Goal: Task Accomplishment & Management: Manage account settings

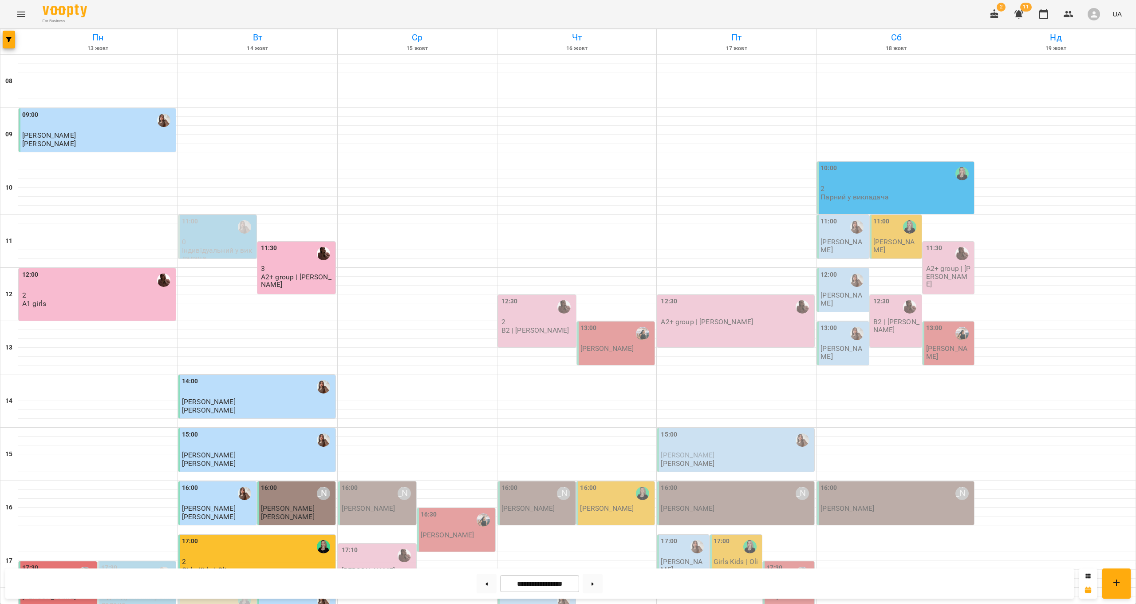
scroll to position [176, 0]
click at [373, 545] on div "17:10" at bounding box center [378, 555] width 73 height 20
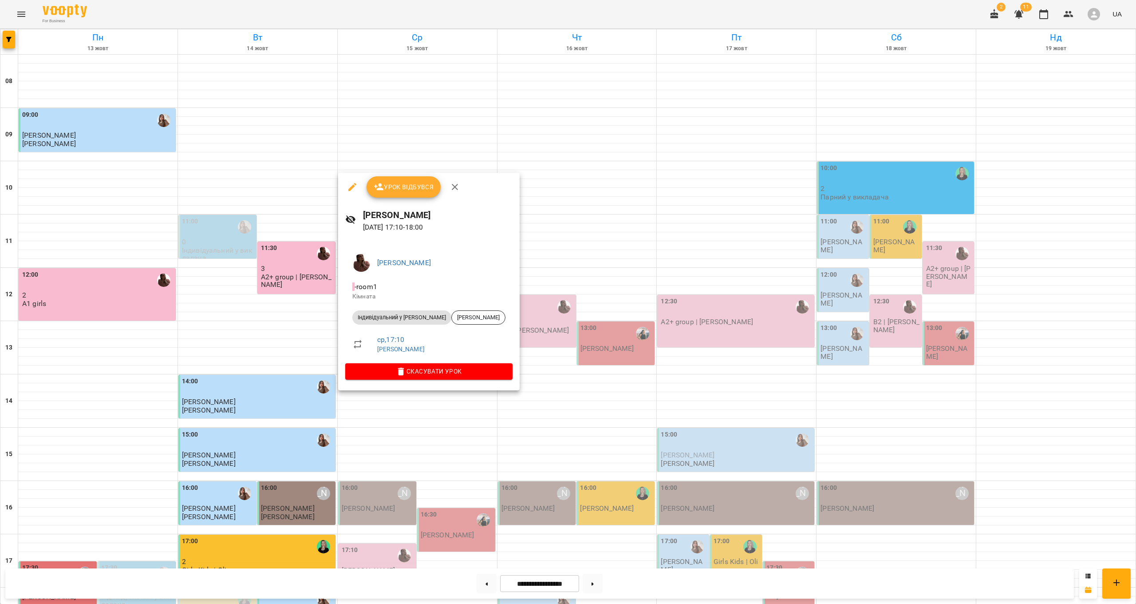
click at [410, 182] on span "Урок відбувся" at bounding box center [404, 187] width 60 height 11
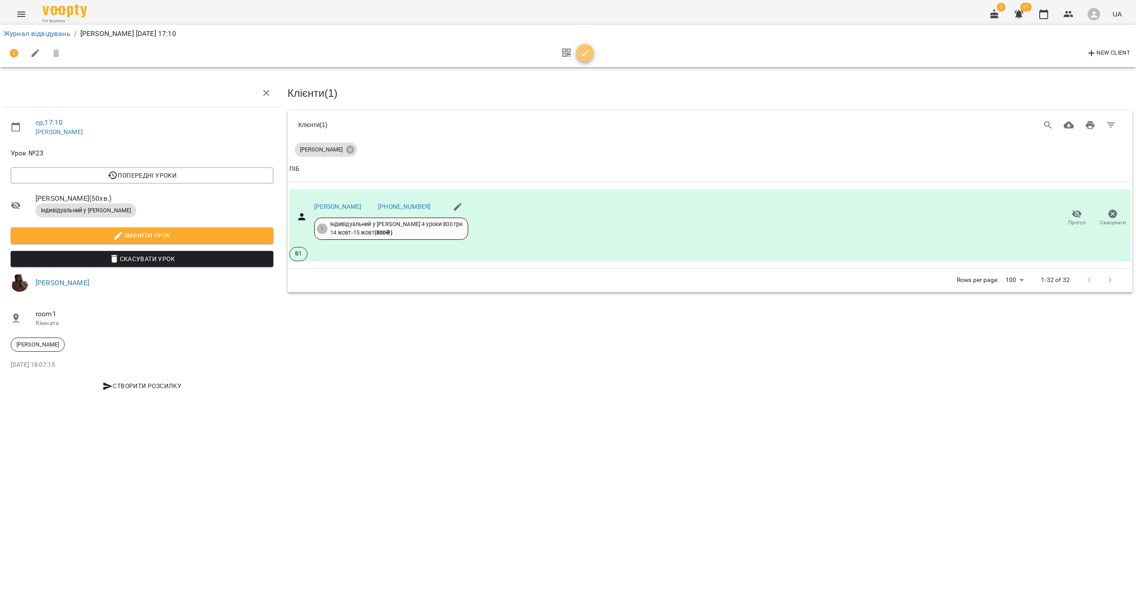
click at [586, 58] on icon "button" at bounding box center [585, 53] width 11 height 11
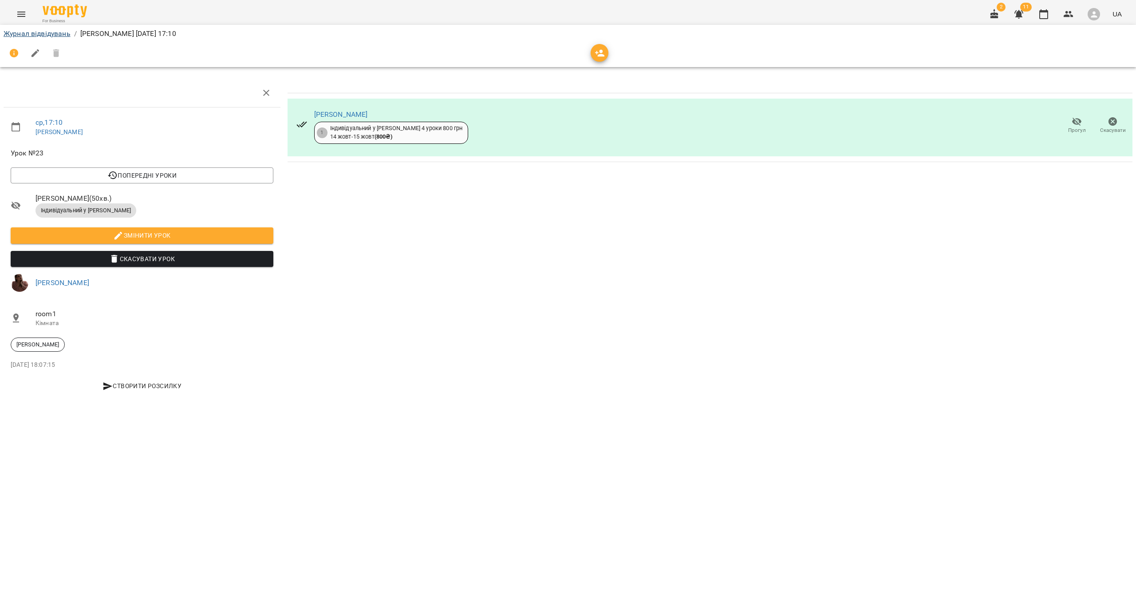
click at [63, 35] on link "Журнал відвідувань" at bounding box center [37, 33] width 67 height 8
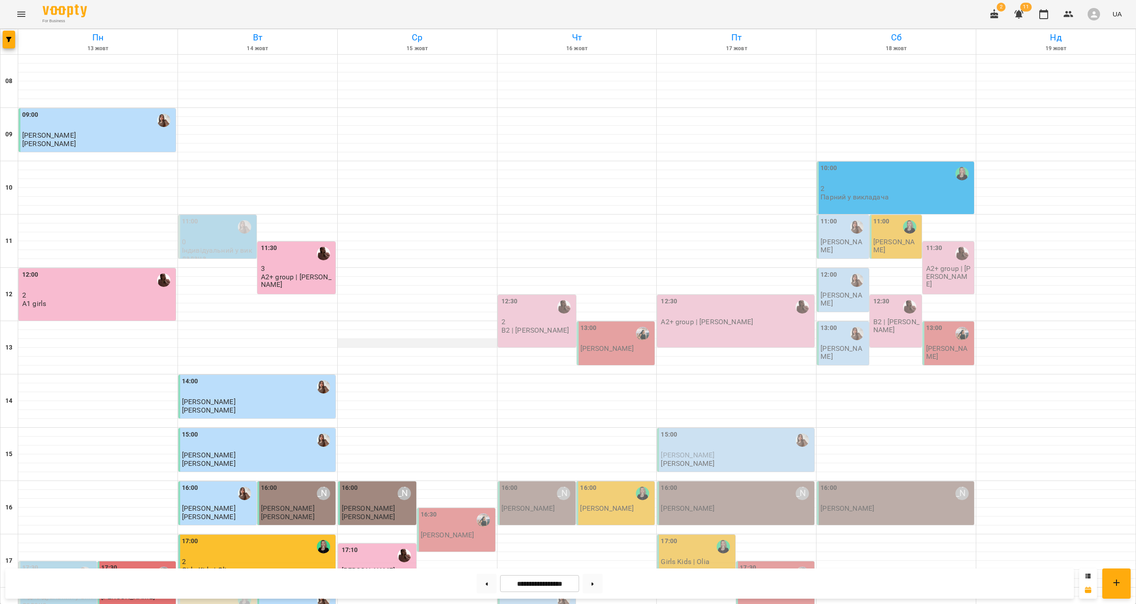
scroll to position [229, 0]
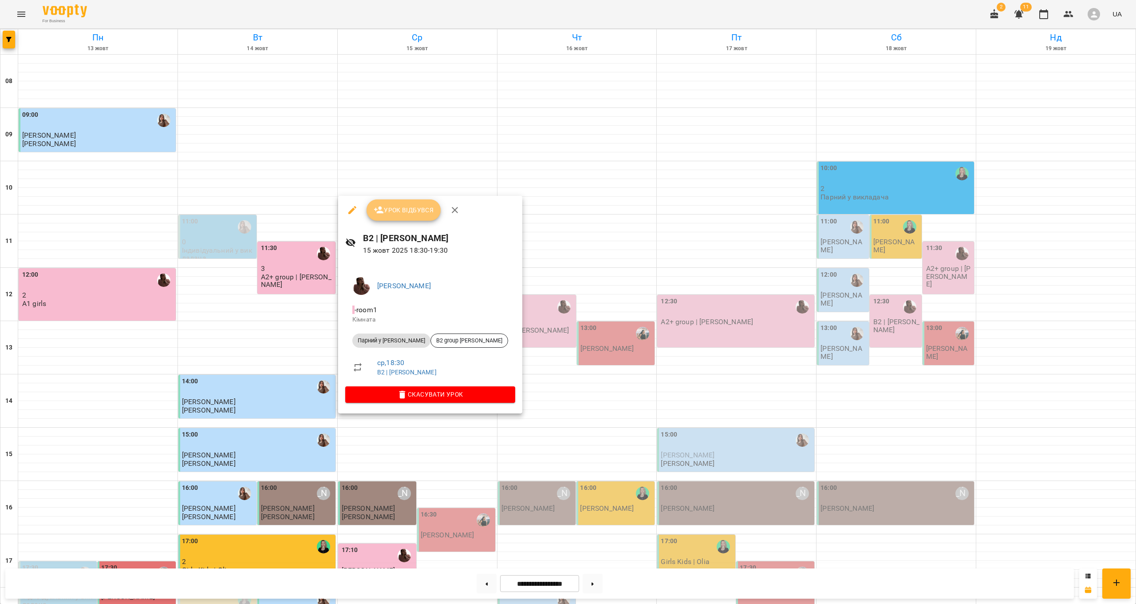
click at [421, 203] on button "Урок відбувся" at bounding box center [404, 209] width 75 height 21
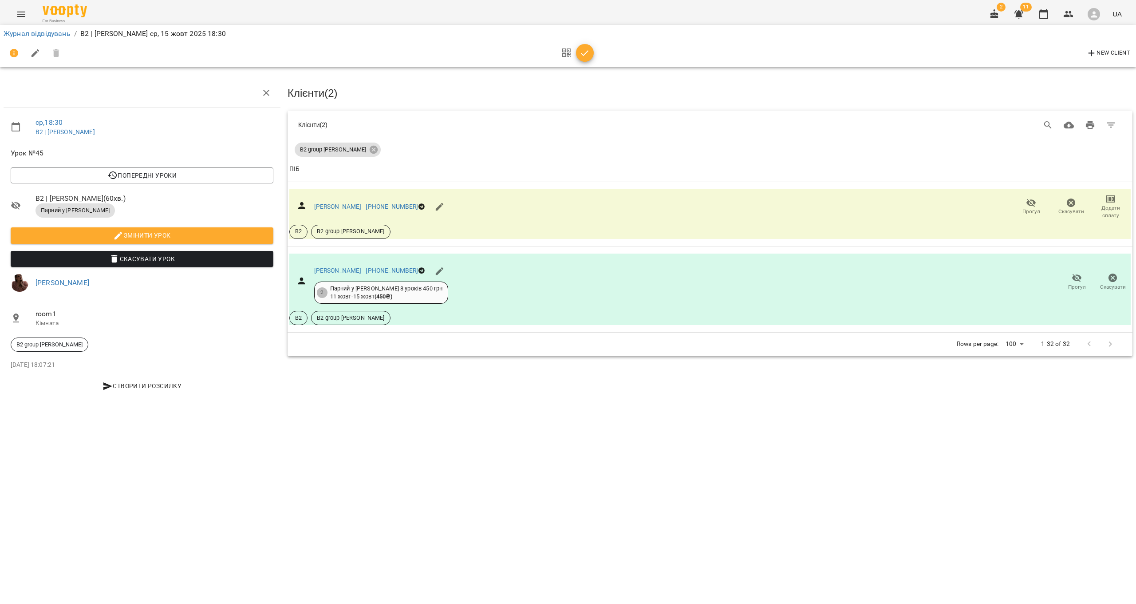
click at [588, 53] on icon "button" at bounding box center [585, 53] width 11 height 11
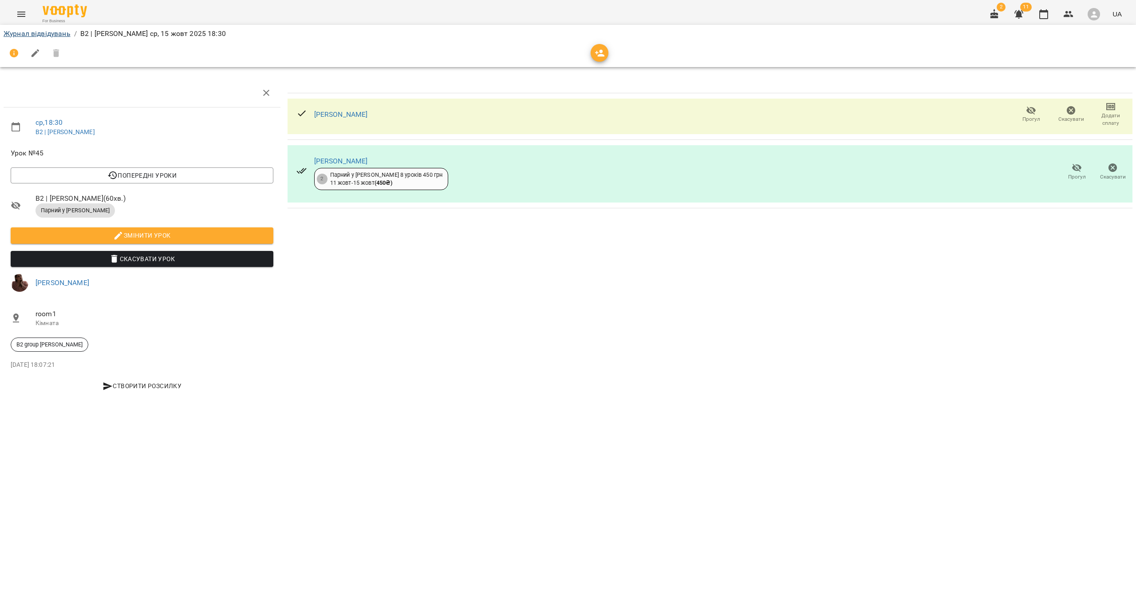
click at [10, 36] on link "Журнал відвідувань" at bounding box center [37, 33] width 67 height 8
